Goal: Browse casually: Explore the website without a specific task or goal

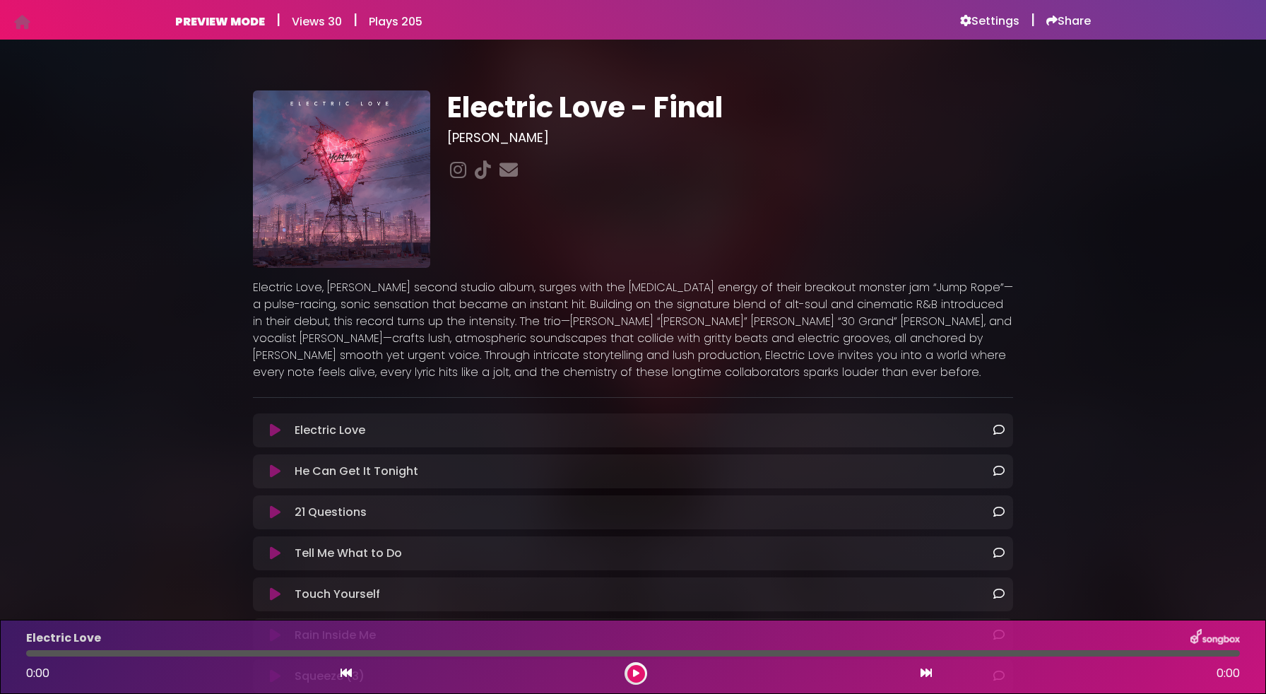
scroll to position [215, 0]
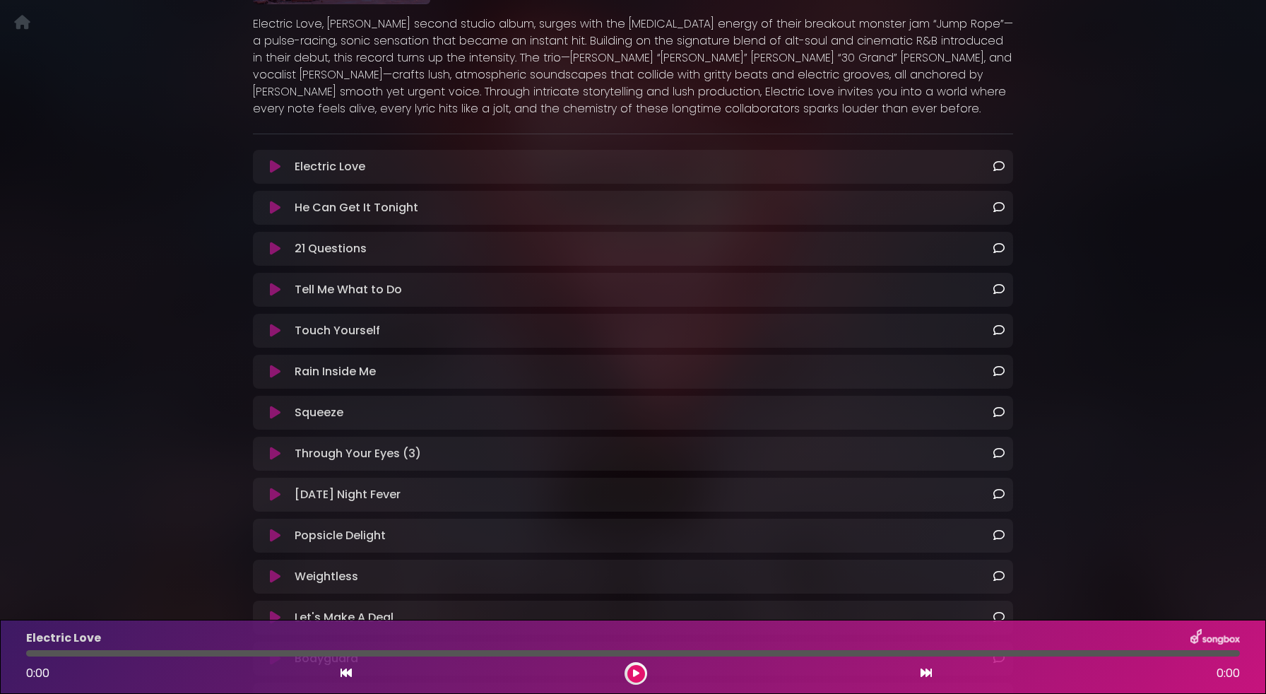
scroll to position [263, 0]
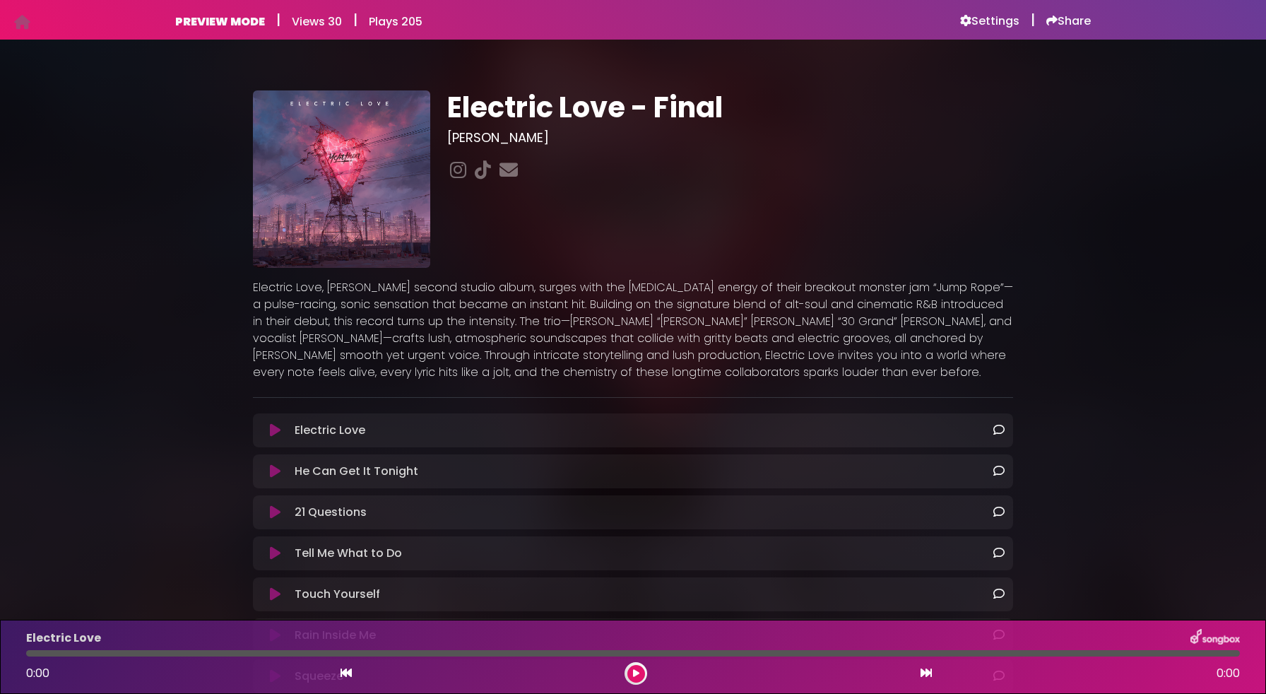
click at [1096, 254] on div "Electric Love - Final McArthur" at bounding box center [633, 572] width 933 height 1030
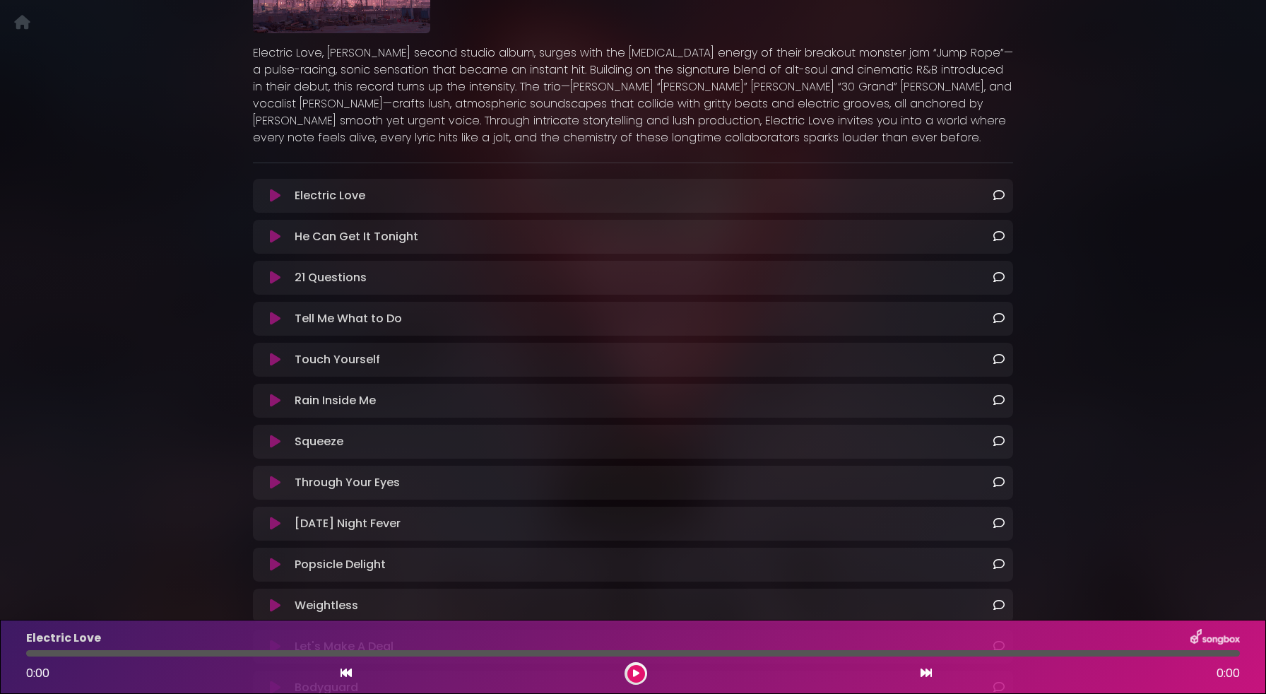
scroll to position [232, 0]
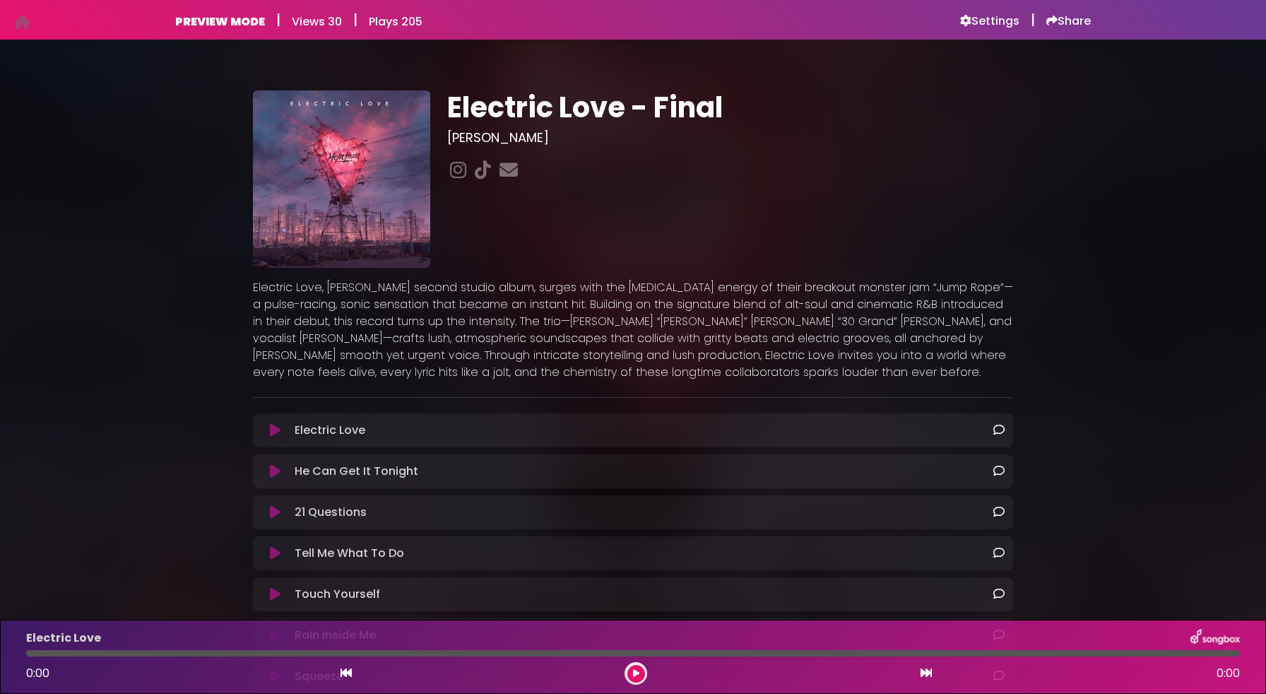
click at [1131, 495] on div "Electric Love - Final McArthur" at bounding box center [633, 572] width 1266 height 1030
click at [165, 216] on div "Electric Love - Final McArthur" at bounding box center [633, 572] width 1266 height 1030
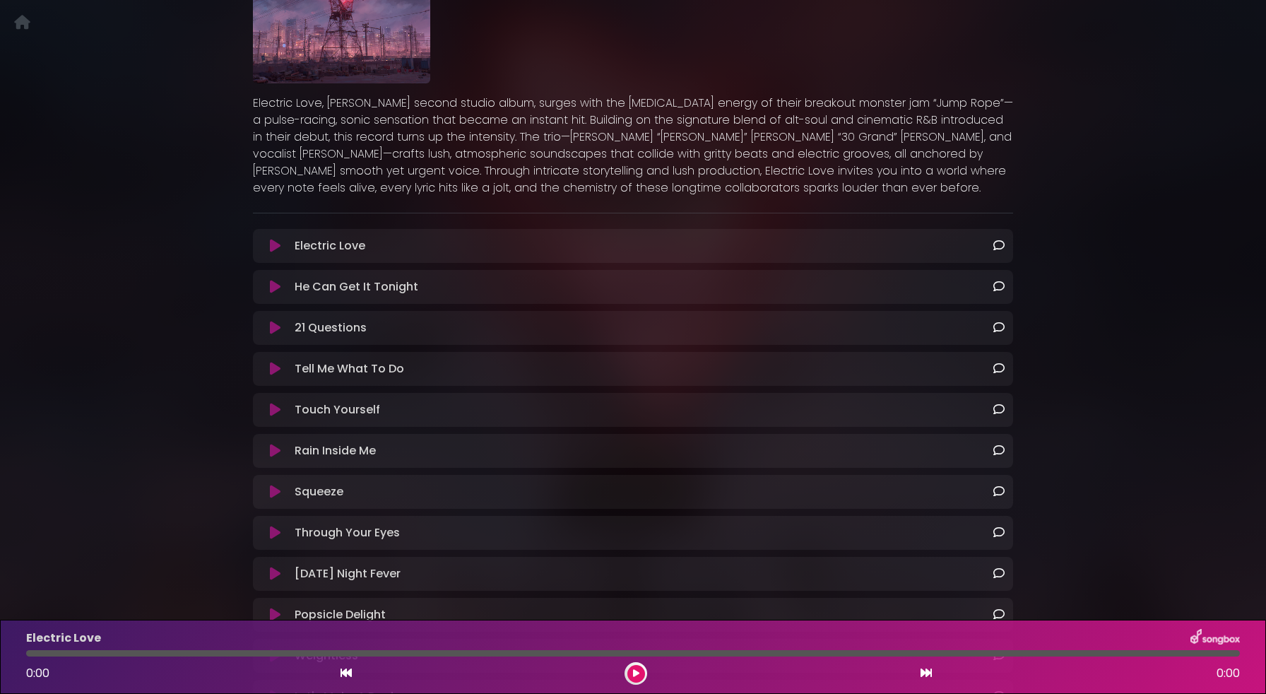
scroll to position [169, 0]
